Goal: Use online tool/utility: Utilize a website feature to perform a specific function

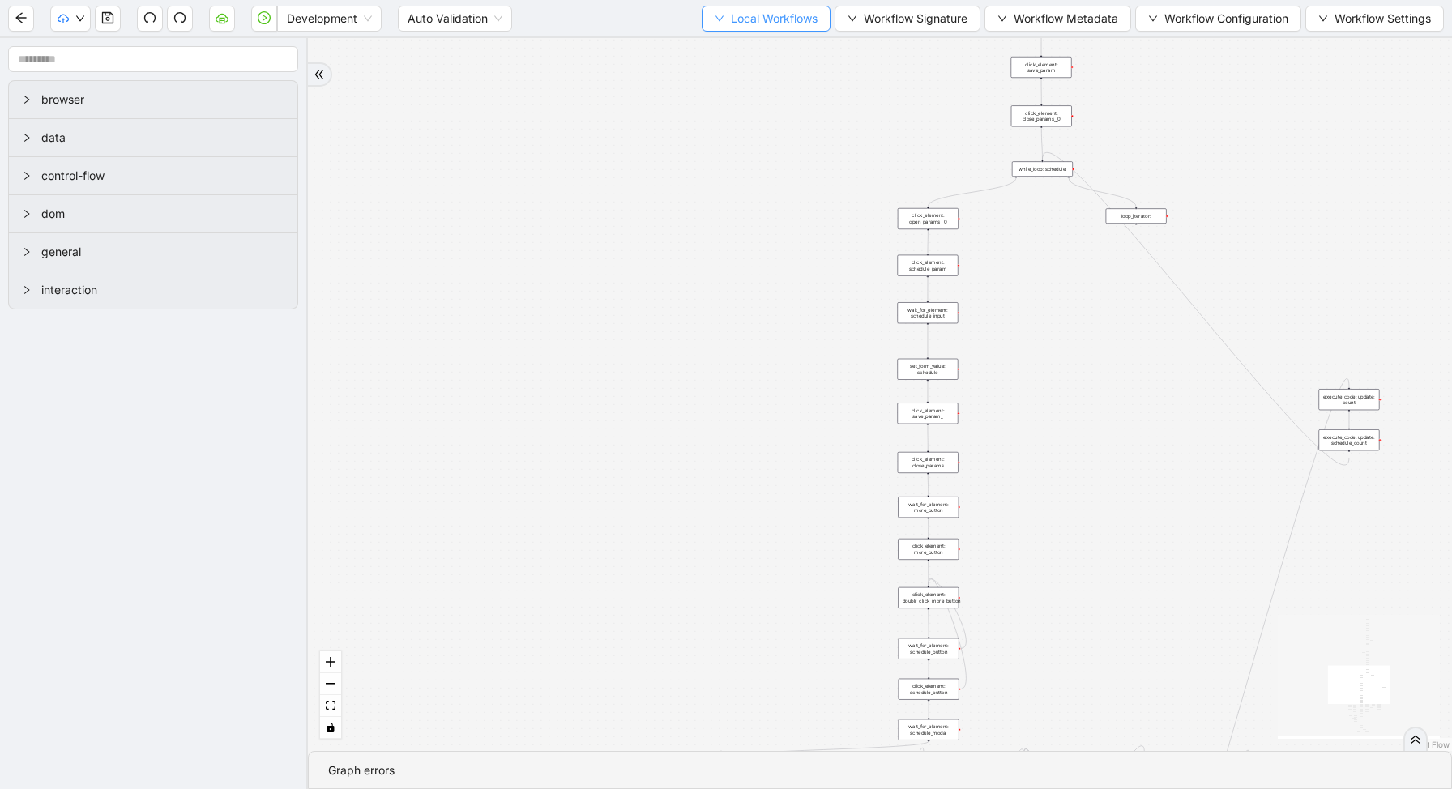
click at [759, 10] on span "Local Workflows" at bounding box center [774, 19] width 87 height 18
click at [747, 49] on span "Select" at bounding box center [758, 50] width 105 height 18
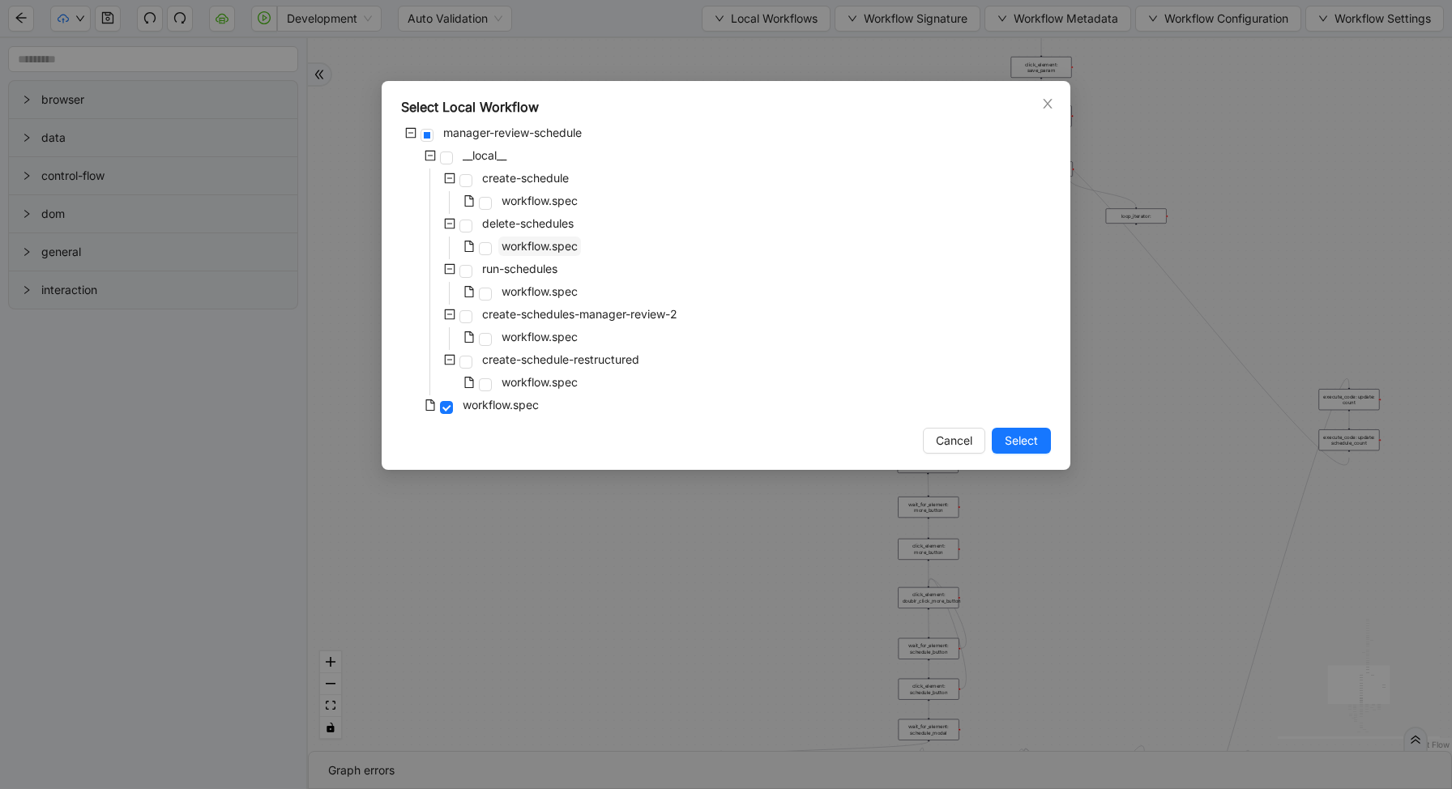
click at [500, 251] on span "workflow.spec" at bounding box center [539, 246] width 83 height 19
click at [1025, 429] on button "Select" at bounding box center [1021, 441] width 59 height 26
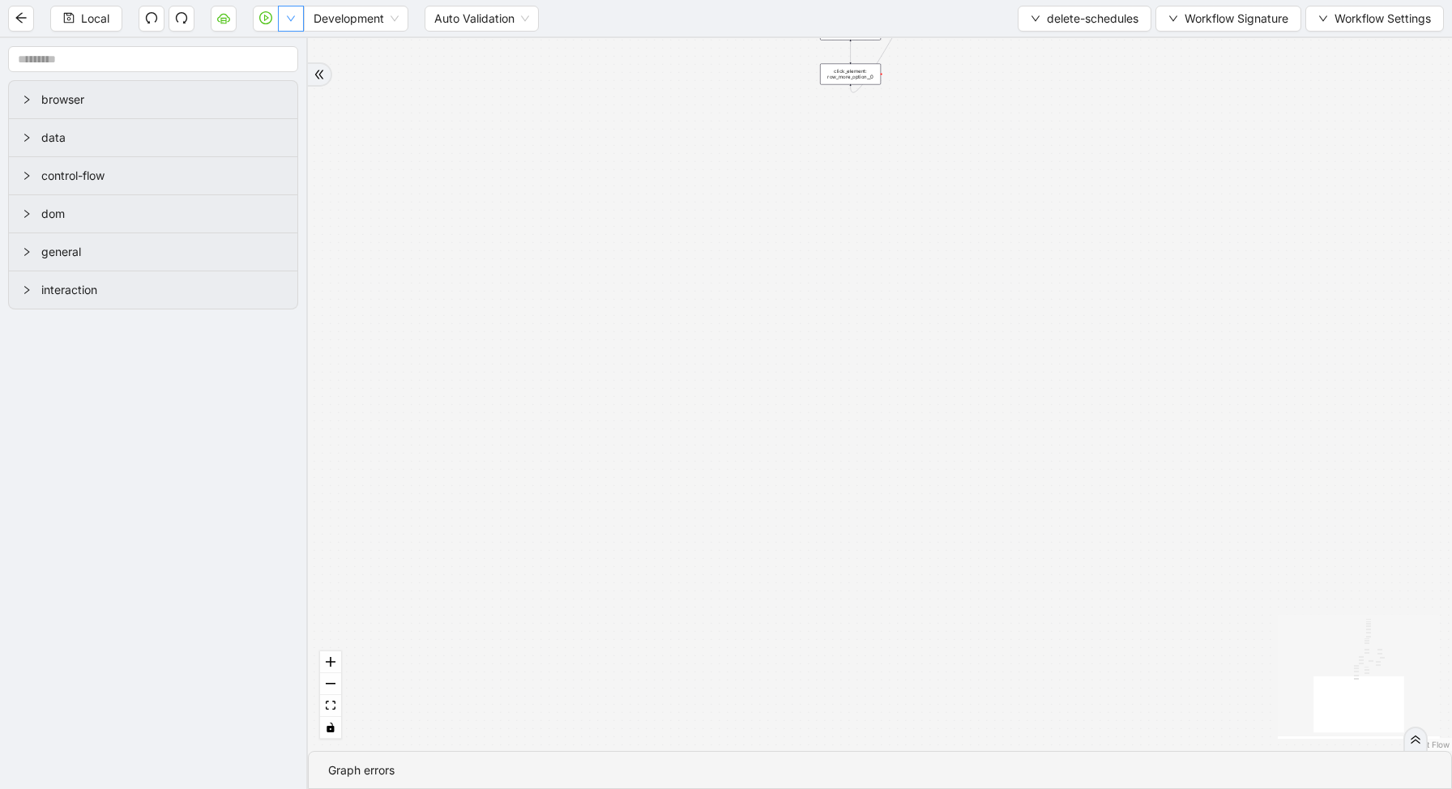
click at [288, 21] on icon "down" at bounding box center [291, 19] width 10 height 10
click at [288, 41] on span "Run local workflow" at bounding box center [239, 50] width 99 height 18
click at [293, 19] on icon "down" at bounding box center [291, 19] width 10 height 10
click at [1089, 11] on span "delete-schedules" at bounding box center [1093, 19] width 92 height 18
click at [1058, 58] on span "Select" at bounding box center [1080, 50] width 109 height 18
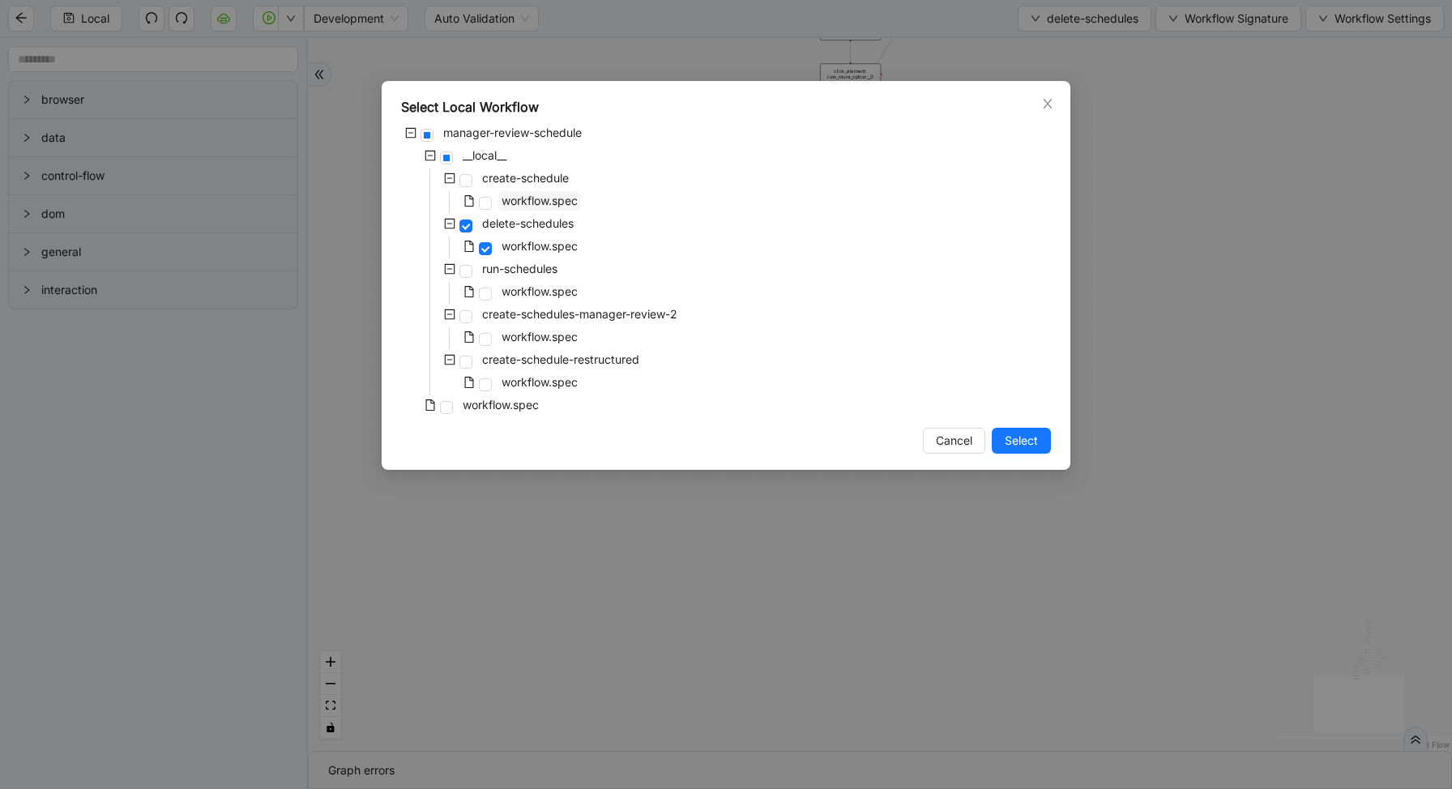
click at [528, 194] on span "workflow.spec" at bounding box center [540, 201] width 76 height 14
click at [1029, 446] on span "Select" at bounding box center [1021, 441] width 33 height 18
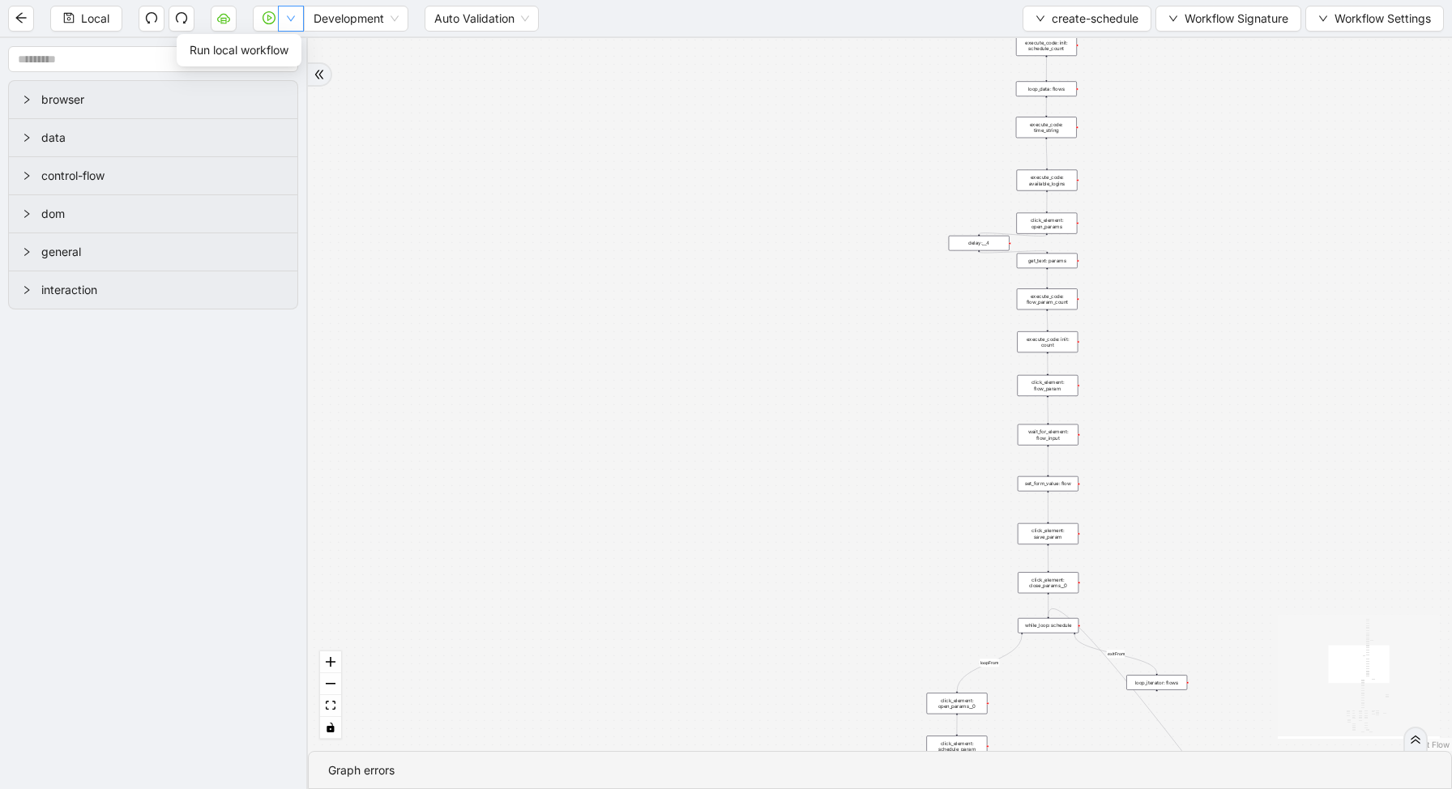
click at [294, 18] on icon "down" at bounding box center [291, 19] width 10 height 10
click at [289, 49] on span "Run local workflow" at bounding box center [239, 50] width 99 height 18
